Goal: Information Seeking & Learning: Learn about a topic

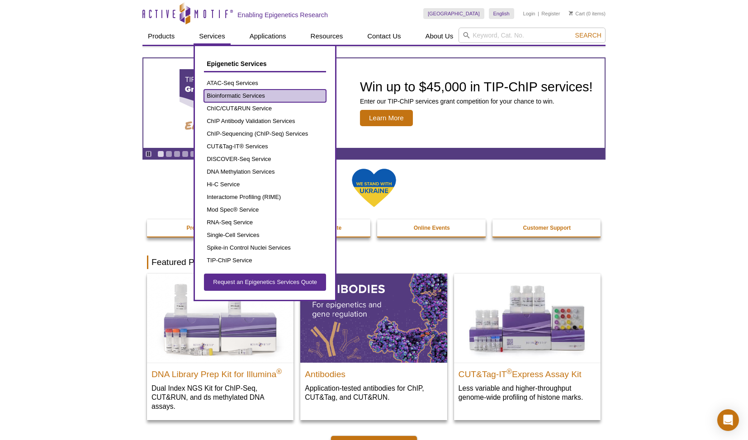
click at [242, 95] on link "Bioinformatic Services" at bounding box center [265, 96] width 122 height 13
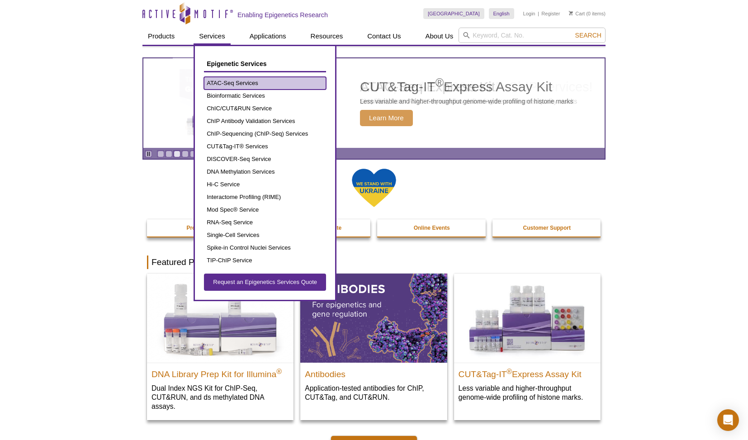
click at [236, 85] on link "ATAC-Seq Services" at bounding box center [265, 83] width 122 height 13
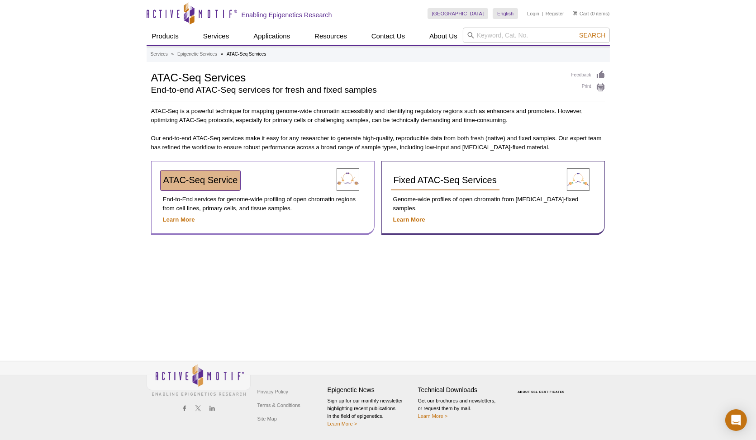
click at [188, 179] on span "ATAC-Seq Service" at bounding box center [200, 180] width 75 height 10
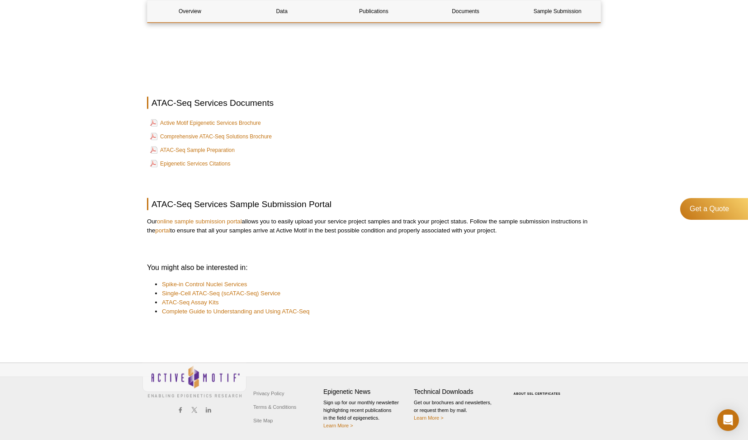
scroll to position [2727, 0]
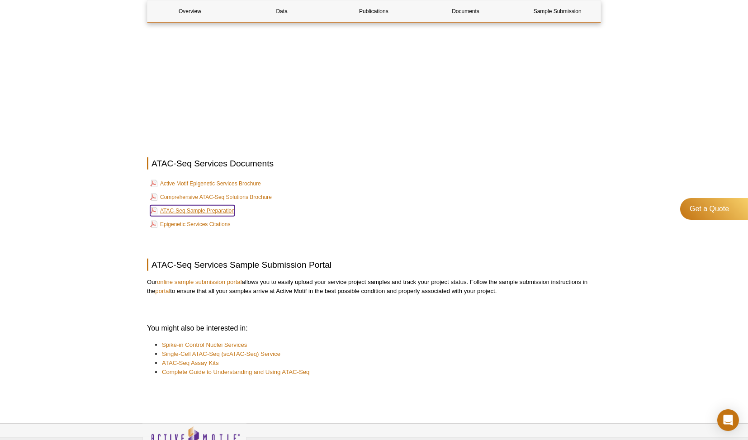
click at [222, 213] on link "ATAC-Seq Sample Preparation" at bounding box center [192, 210] width 85 height 11
